Goal: Transaction & Acquisition: Purchase product/service

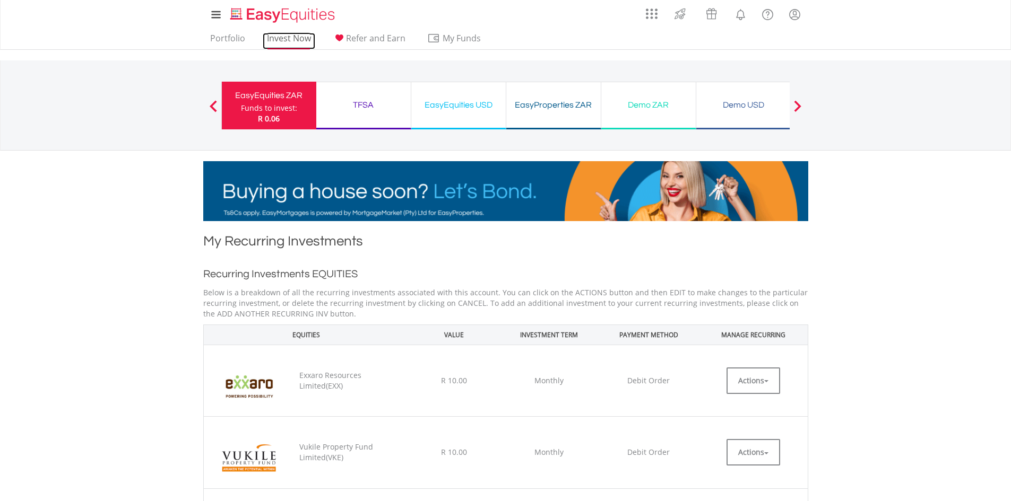
click at [293, 40] on link "Invest Now" at bounding box center [289, 41] width 53 height 16
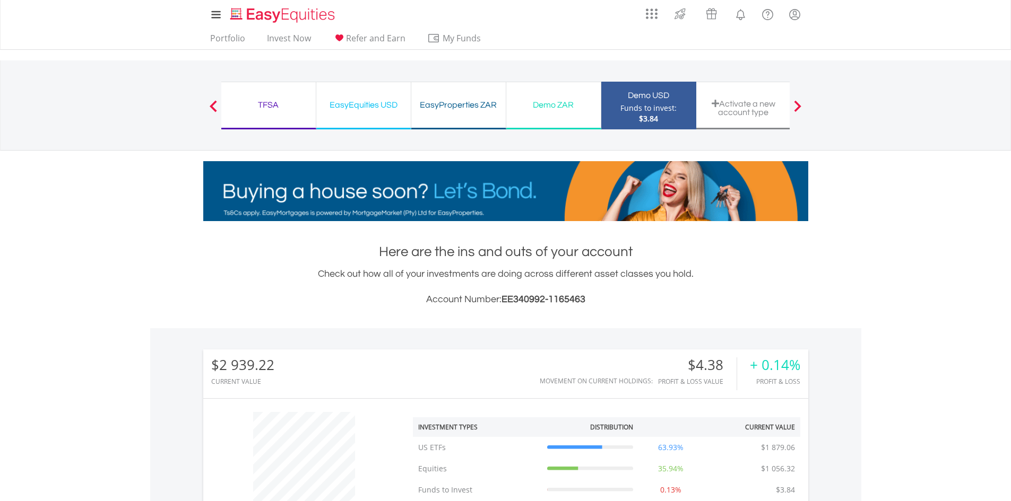
click at [546, 112] on div "Demo ZAR" at bounding box center [554, 105] width 82 height 15
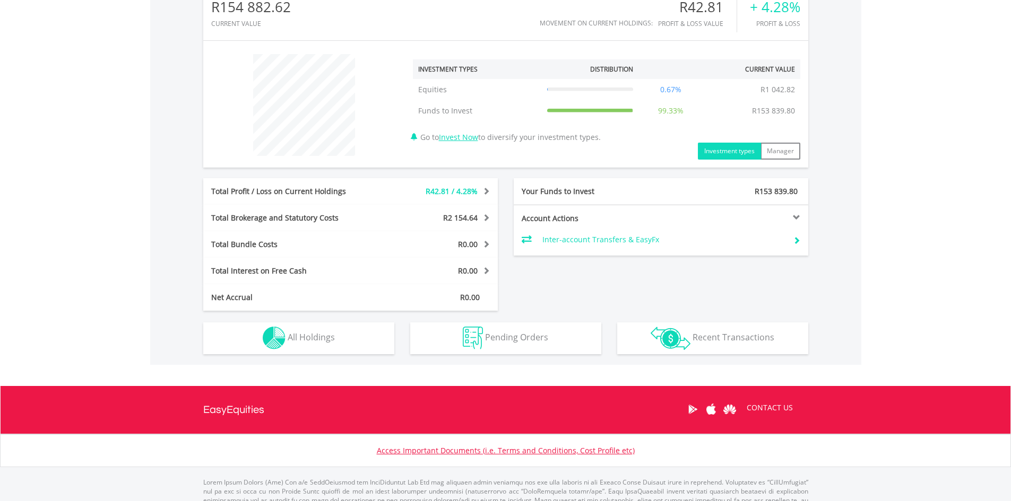
scroll to position [102, 202]
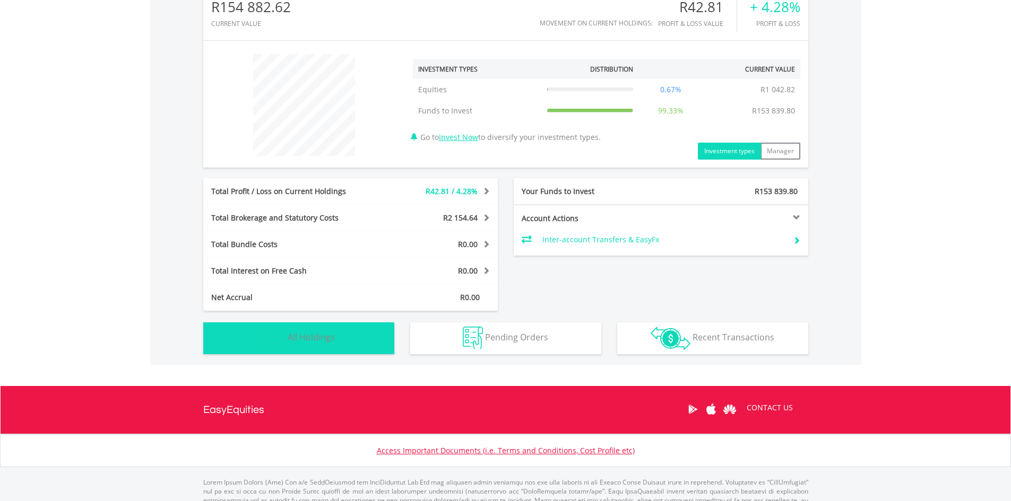
click at [335, 343] on button "Holdings All Holdings" at bounding box center [298, 339] width 191 height 32
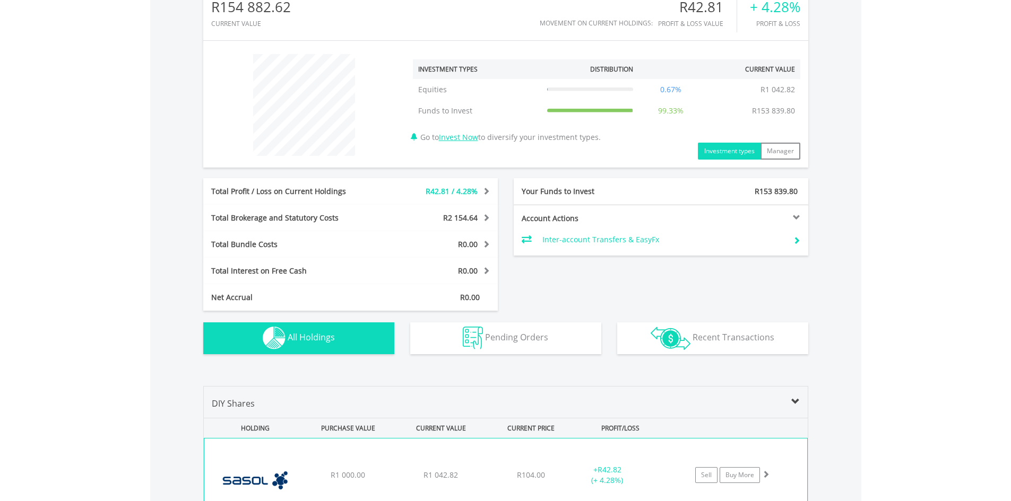
scroll to position [566, 0]
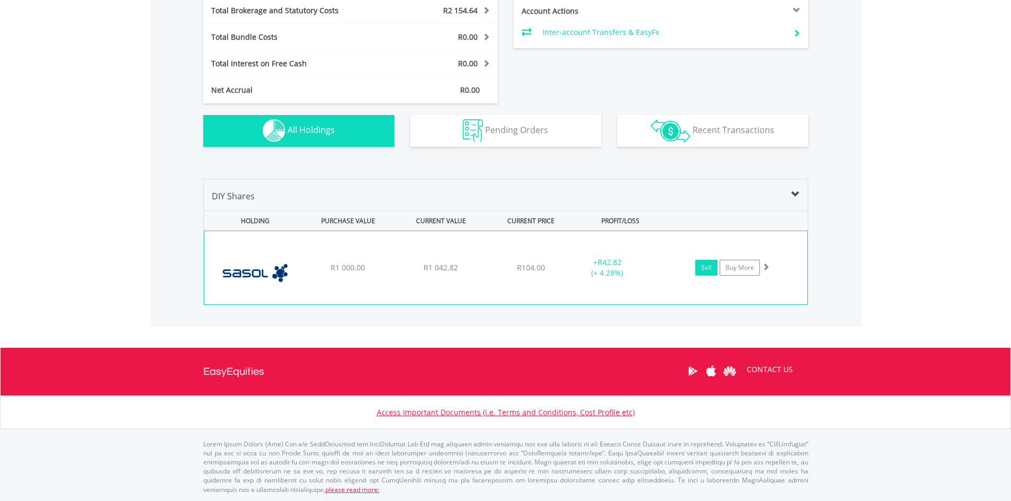
click at [709, 269] on link "Sell" at bounding box center [706, 268] width 22 height 16
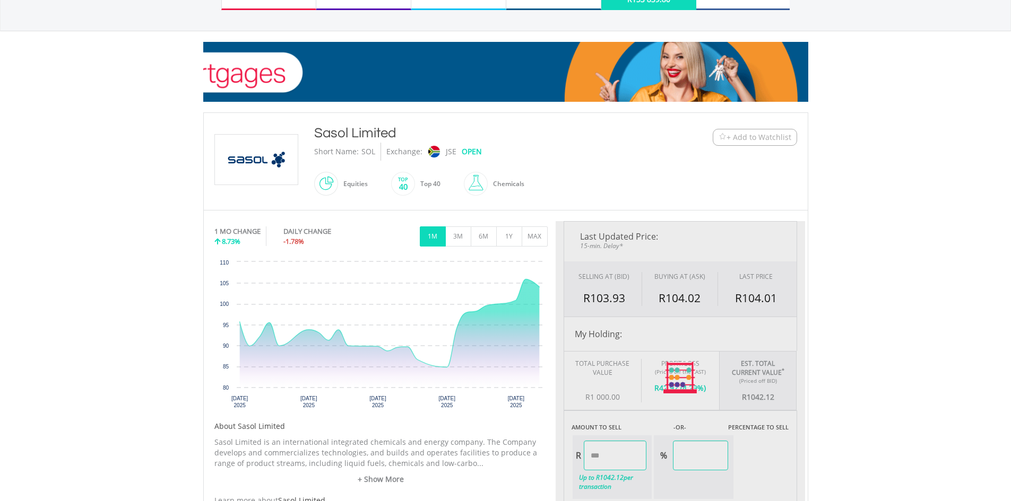
scroll to position [159, 0]
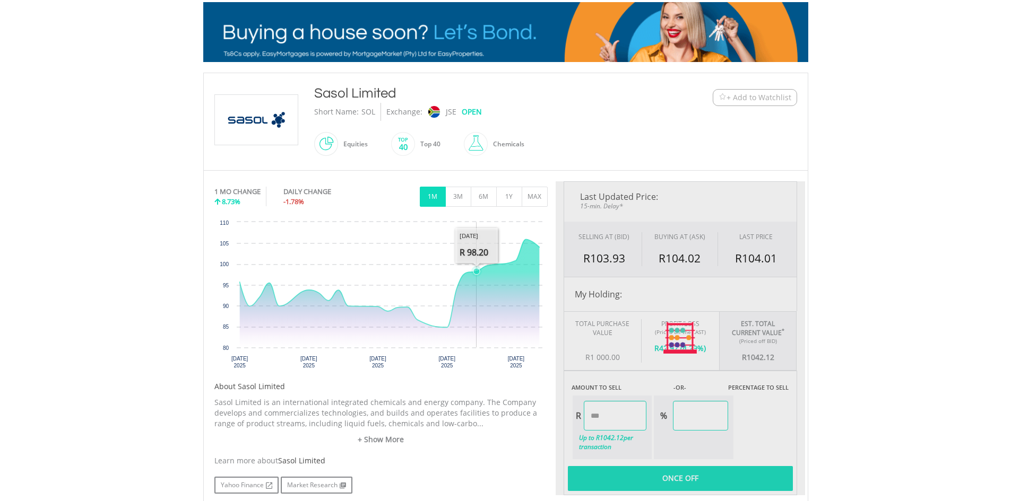
type input "*******"
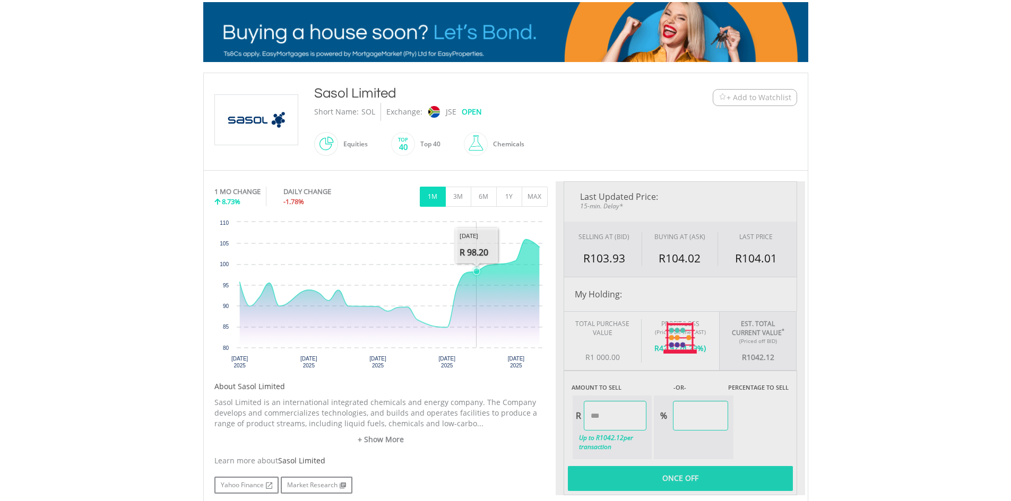
type input "******"
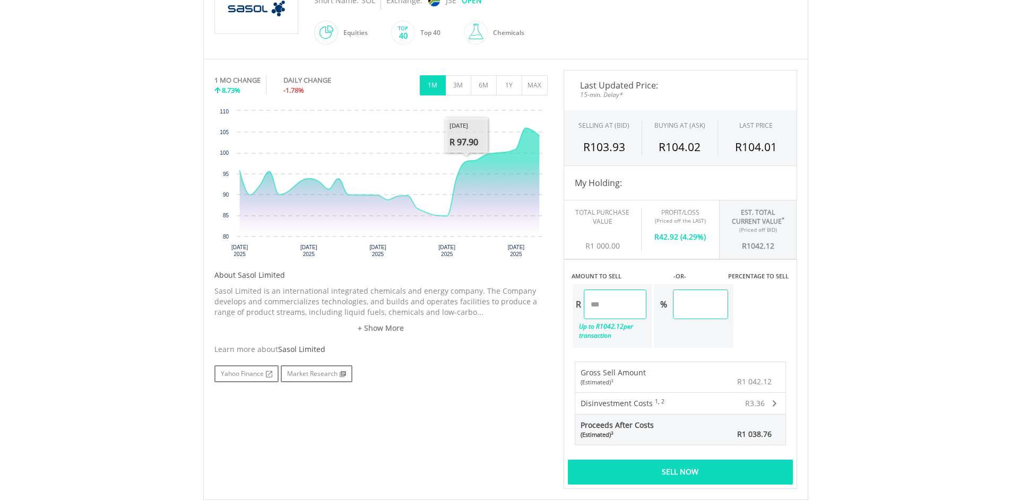
scroll to position [318, 0]
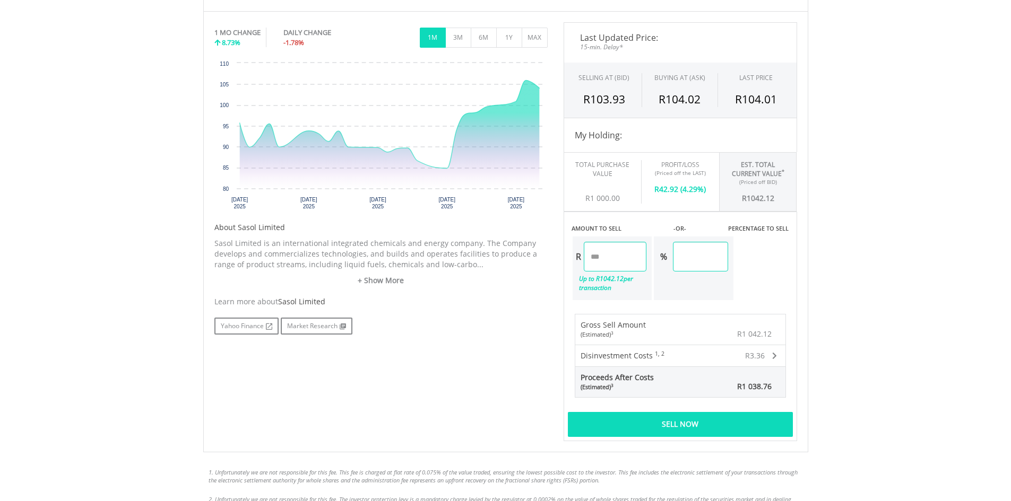
click at [669, 426] on div "Sell Now" at bounding box center [680, 424] width 225 height 24
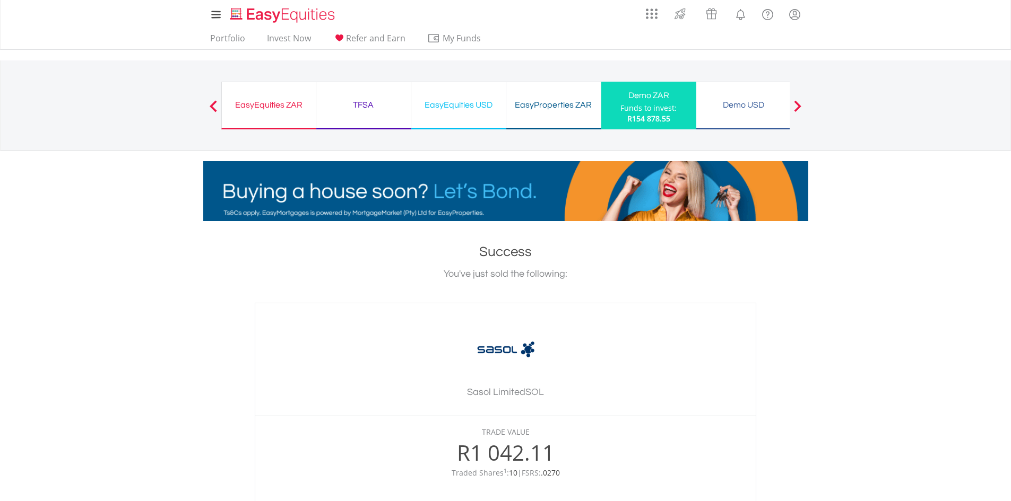
click at [648, 115] on span "R154 878.55" at bounding box center [648, 119] width 43 height 10
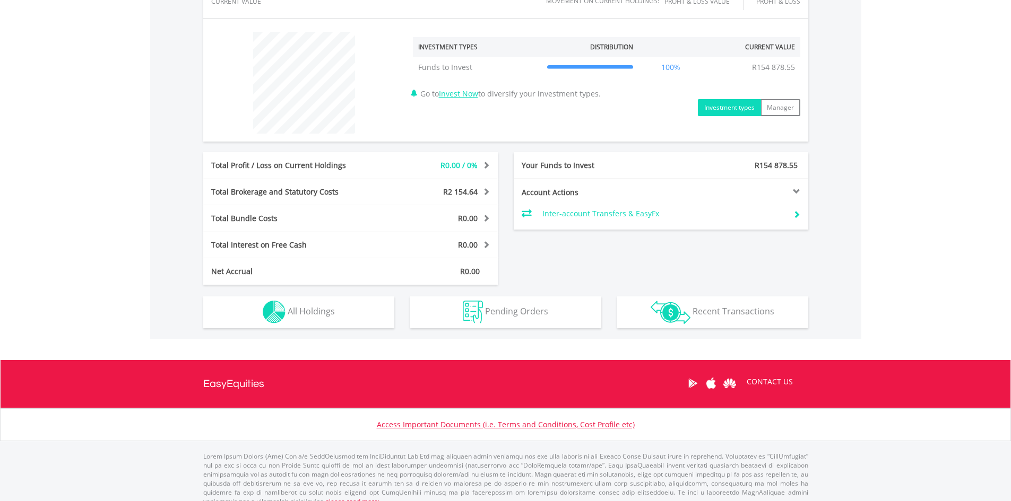
scroll to position [392, 0]
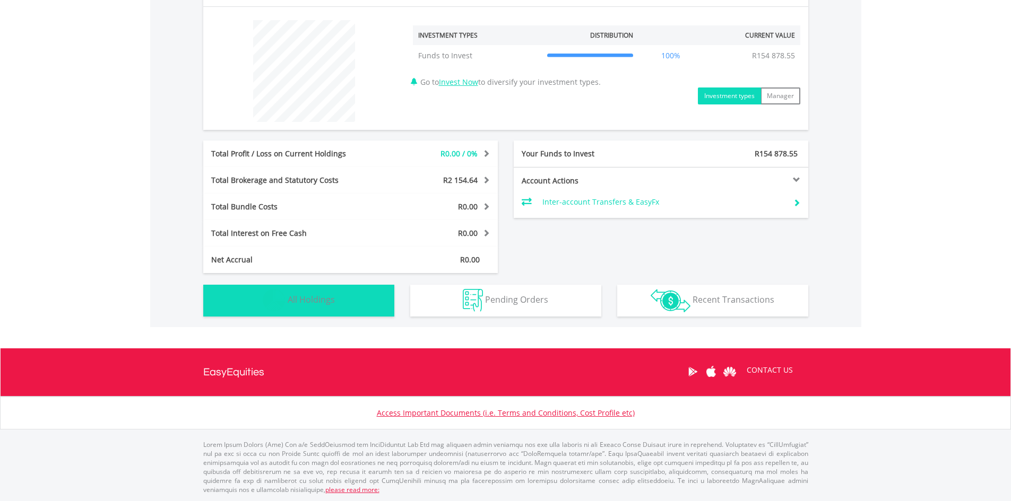
click at [364, 310] on button "Holdings All Holdings" at bounding box center [298, 301] width 191 height 32
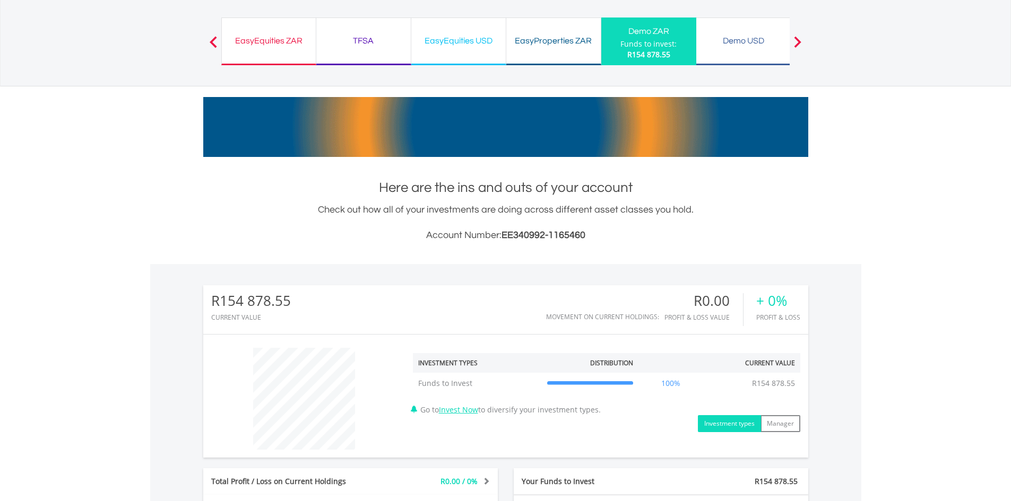
scroll to position [0, 0]
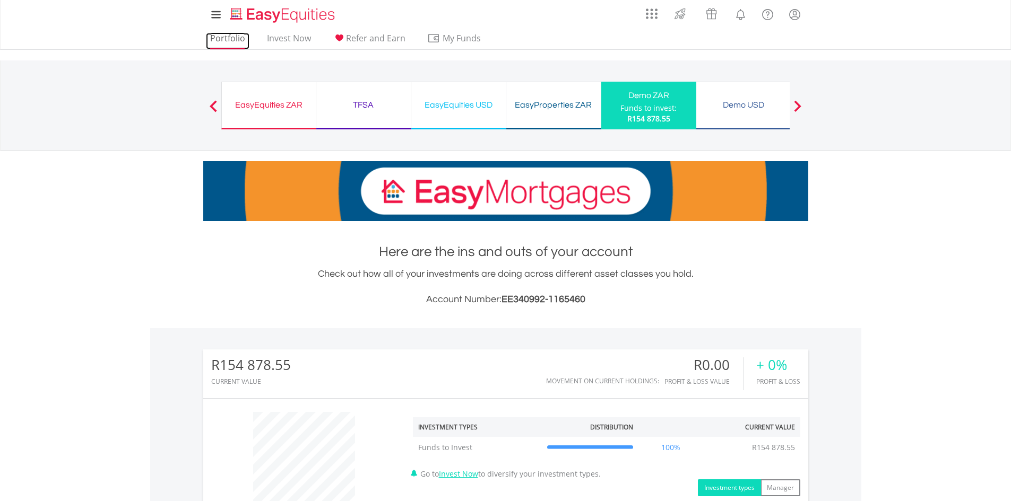
click at [226, 41] on link "Portfolio" at bounding box center [228, 41] width 44 height 16
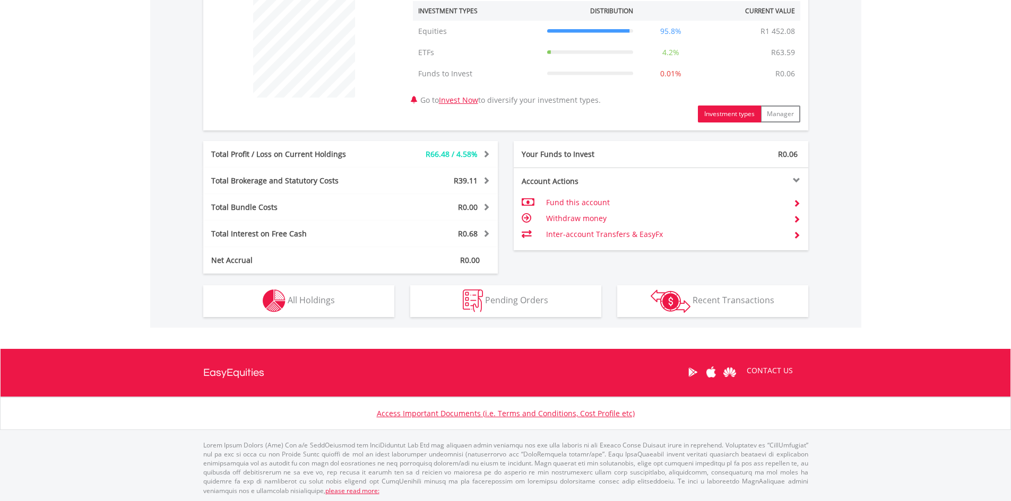
scroll to position [418, 0]
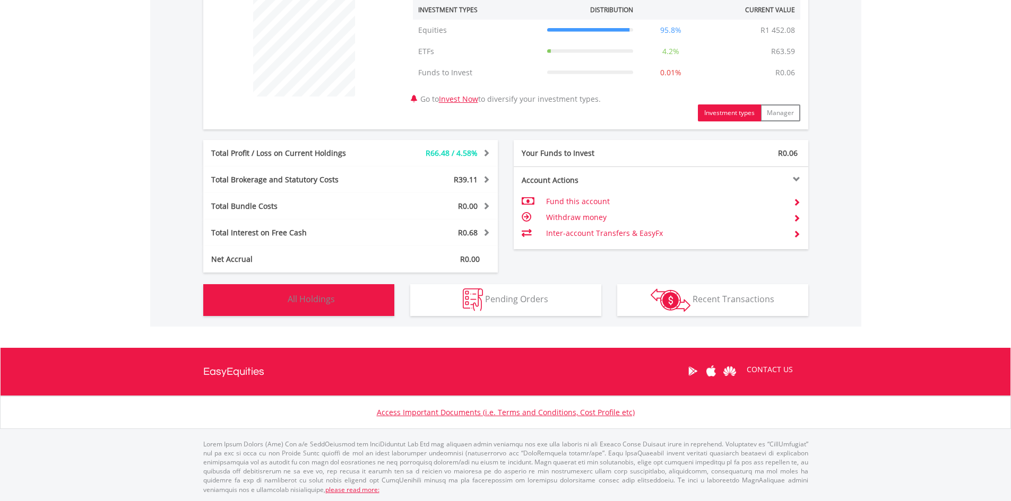
click at [317, 298] on span "All Holdings" at bounding box center [311, 299] width 47 height 12
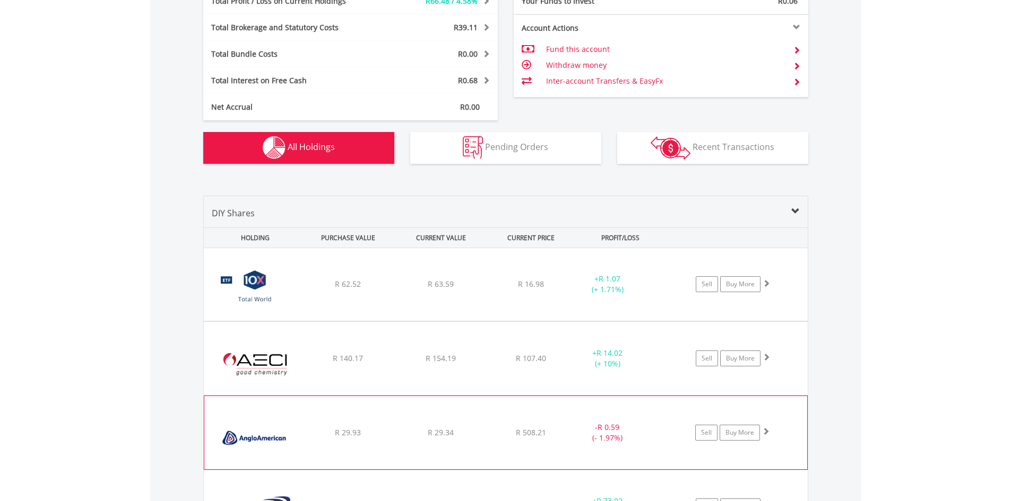
scroll to position [558, 0]
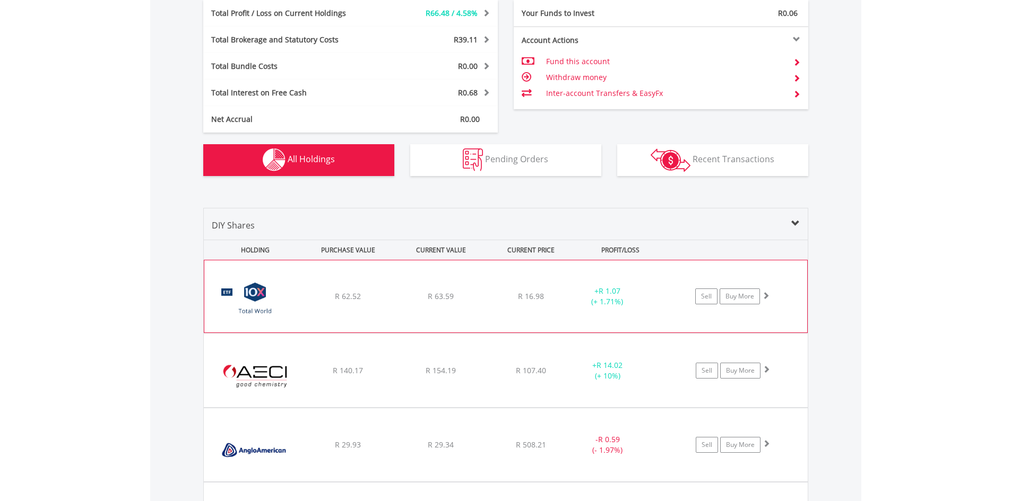
click at [391, 300] on div "R 62.52" at bounding box center [348, 296] width 90 height 11
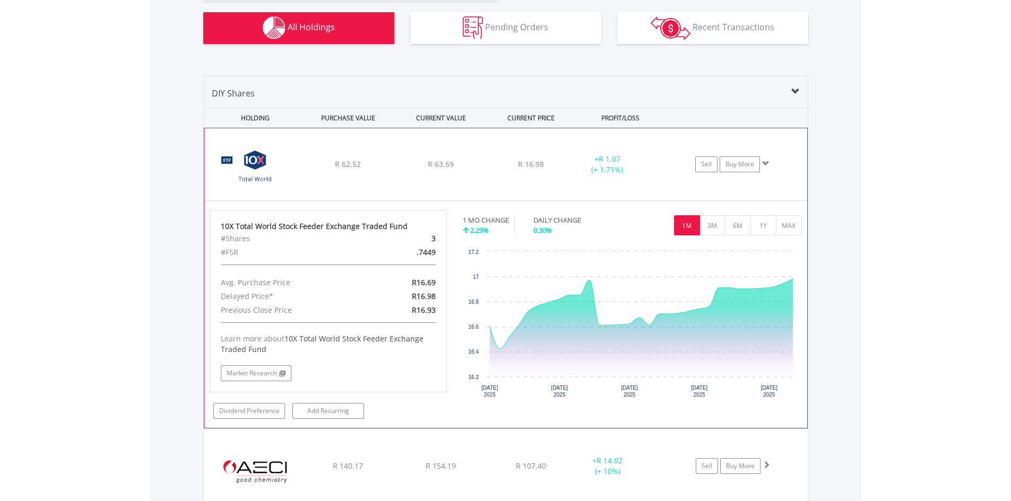
scroll to position [664, 0]
